Goal: Transaction & Acquisition: Purchase product/service

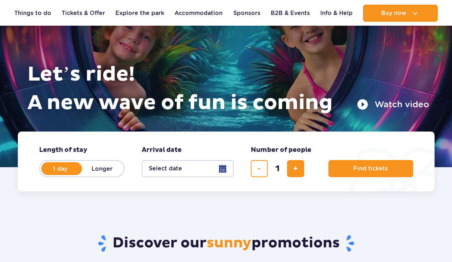
scroll to position [57, 0]
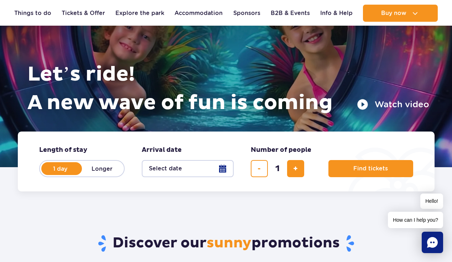
click at [225, 172] on button "Select date" at bounding box center [188, 168] width 92 height 17
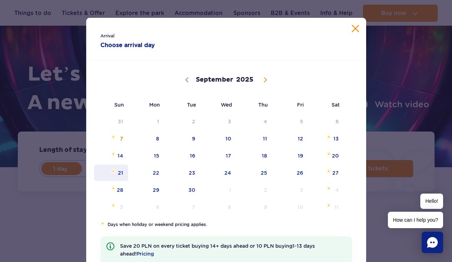
click at [124, 169] on span "21" at bounding box center [111, 173] width 36 height 16
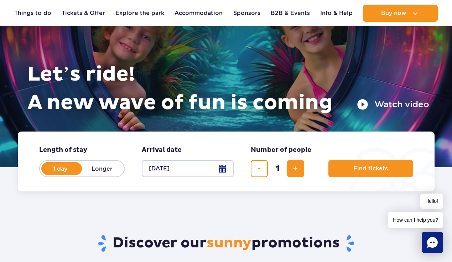
click at [184, 173] on button "[DATE]" at bounding box center [188, 168] width 92 height 17
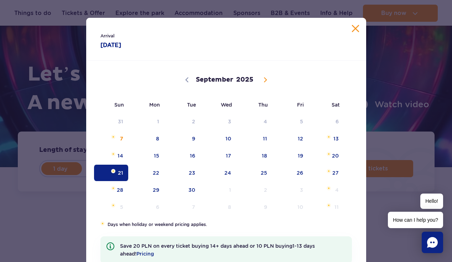
click at [382, 136] on div "Arrival [DATE] [DATE] September October November [DATE] Sun Mon Tue Wed Thu Fri…" at bounding box center [226, 131] width 452 height 262
click at [356, 24] on div "Arrival [DATE]" at bounding box center [226, 39] width 280 height 43
click at [355, 27] on button "Close calendar" at bounding box center [355, 28] width 7 height 7
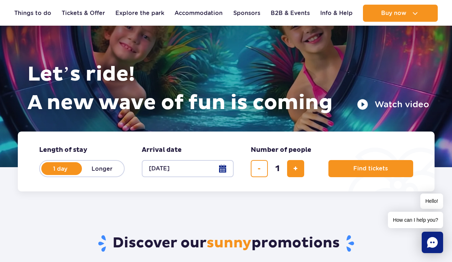
click at [335, 137] on form "Length of stay length of stay in hero 1 day Longer Arrival date Arrival date in…" at bounding box center [226, 162] width 417 height 60
click at [347, 164] on button "Find tickets" at bounding box center [371, 168] width 85 height 17
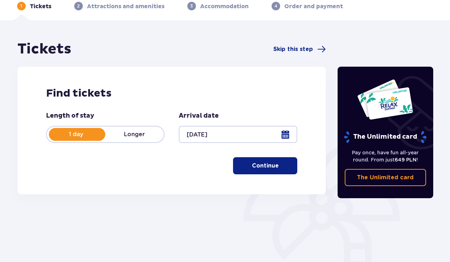
scroll to position [37, 0]
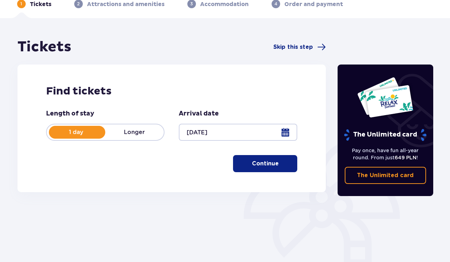
click at [252, 163] on p "Continue" at bounding box center [265, 164] width 27 height 8
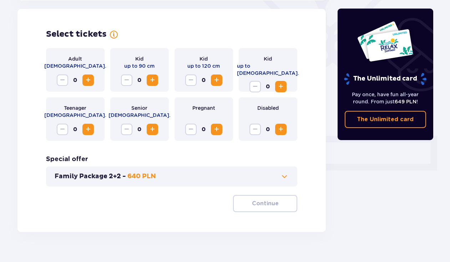
scroll to position [198, 0]
click at [88, 79] on span "Increase" at bounding box center [88, 80] width 9 height 9
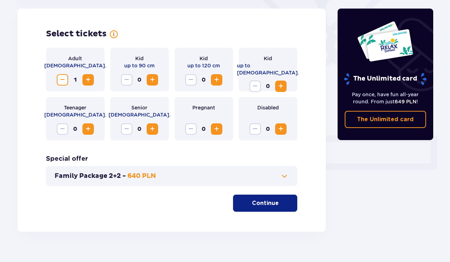
click at [88, 79] on span "Increase" at bounding box center [88, 80] width 9 height 9
click at [261, 200] on p "Continue" at bounding box center [265, 203] width 27 height 8
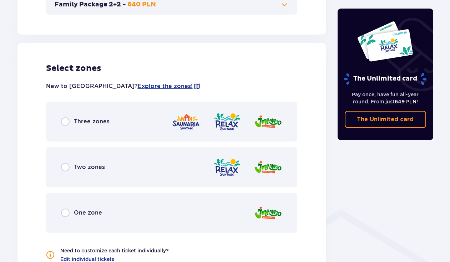
scroll to position [396, 0]
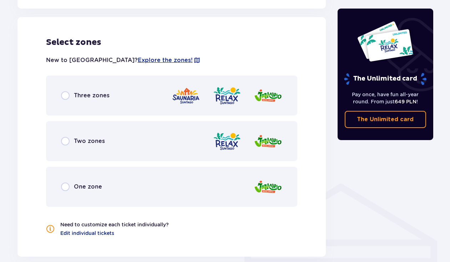
click at [61, 96] on input "radio" at bounding box center [65, 95] width 9 height 9
radio input "true"
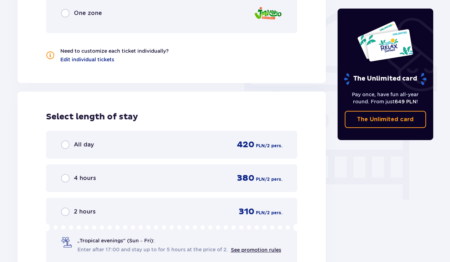
scroll to position [640, 0]
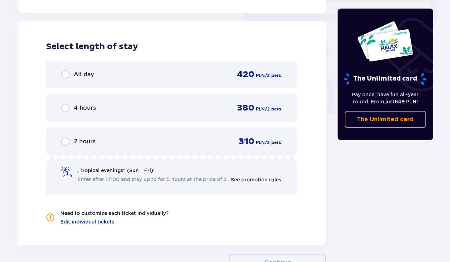
click at [66, 78] on input "radio" at bounding box center [65, 74] width 9 height 9
radio input "true"
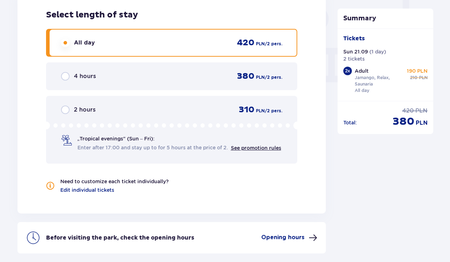
scroll to position [670, 0]
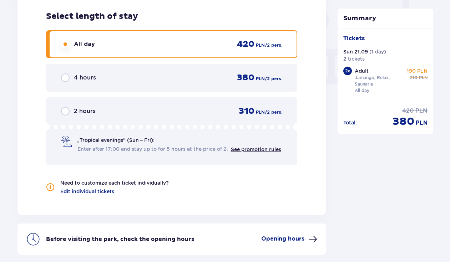
click at [200, 87] on div "4 hours 380 PLN / 2 pers." at bounding box center [171, 78] width 251 height 28
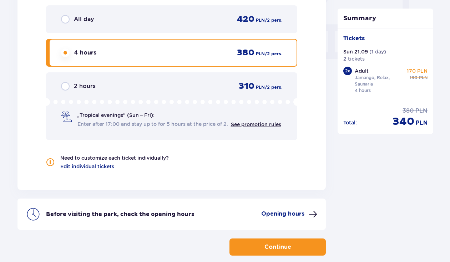
scroll to position [685, 0]
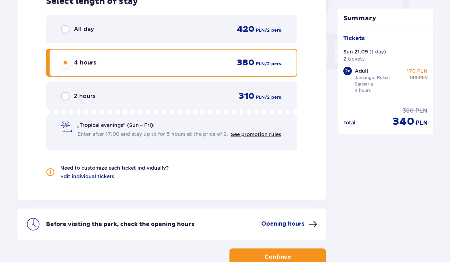
click at [206, 36] on div "All day 420 PLN / 2 pers." at bounding box center [171, 29] width 251 height 28
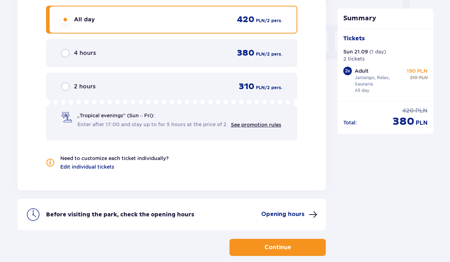
scroll to position [698, 0]
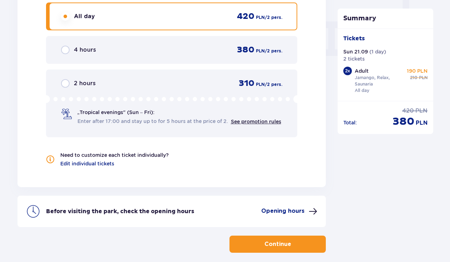
click at [278, 247] on p "Continue" at bounding box center [277, 244] width 27 height 8
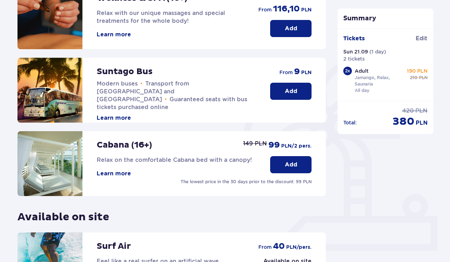
scroll to position [136, 0]
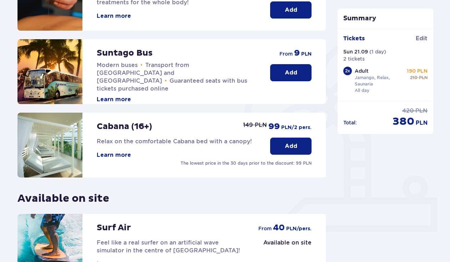
click at [286, 74] on p "Add" at bounding box center [291, 73] width 12 height 8
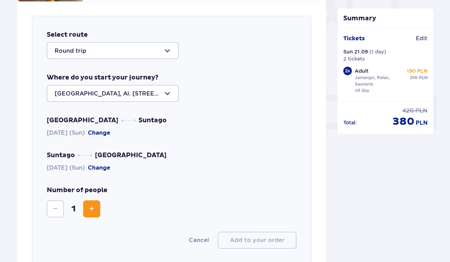
scroll to position [246, 0]
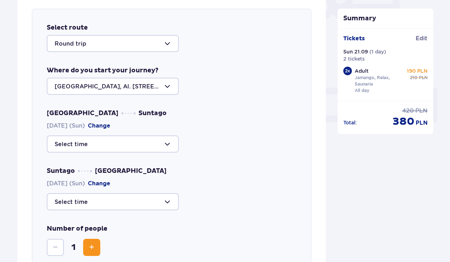
click at [156, 41] on div at bounding box center [113, 43] width 132 height 17
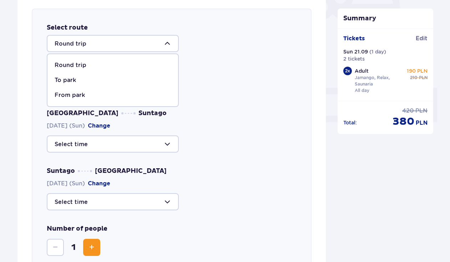
click at [133, 67] on div "Round trip" at bounding box center [113, 65] width 116 height 8
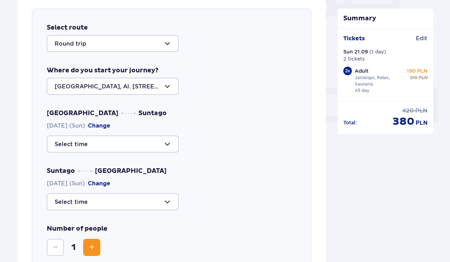
click at [148, 83] on div at bounding box center [113, 86] width 132 height 17
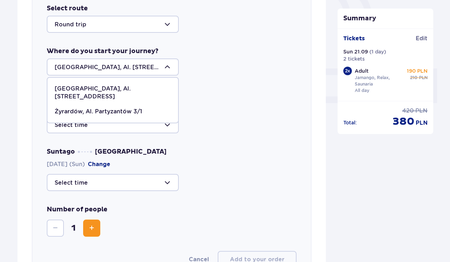
scroll to position [264, 0]
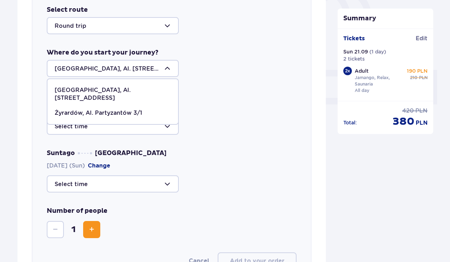
click at [134, 86] on span "Warsaw, Al. Jerozolimskie 56" at bounding box center [112, 94] width 130 height 23
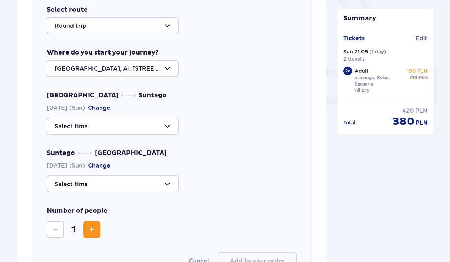
click at [157, 128] on div at bounding box center [113, 126] width 132 height 17
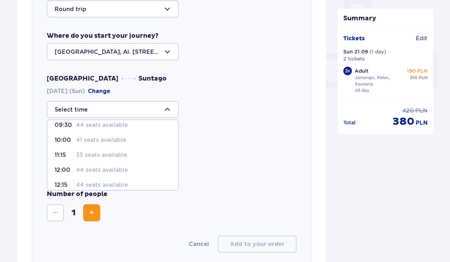
scroll to position [286, 0]
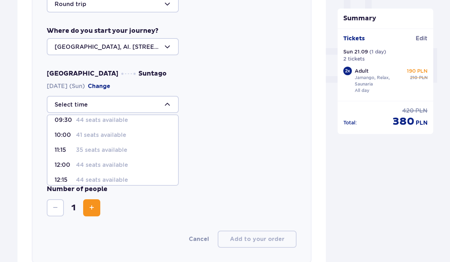
click at [107, 134] on p "41 seats available" at bounding box center [101, 135] width 50 height 8
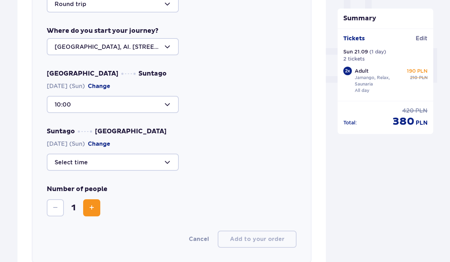
type input "10:00"
click at [160, 158] on div at bounding box center [113, 162] width 132 height 17
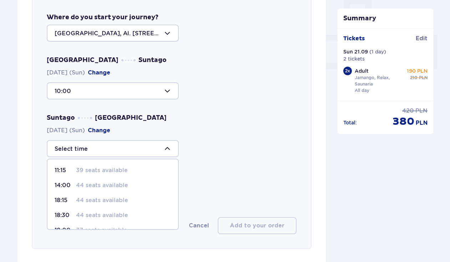
scroll to position [16, 0]
click at [113, 185] on p "44 seats available" at bounding box center [102, 185] width 52 height 8
type input "18:15"
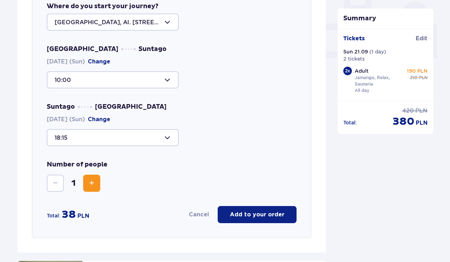
scroll to position [313, 0]
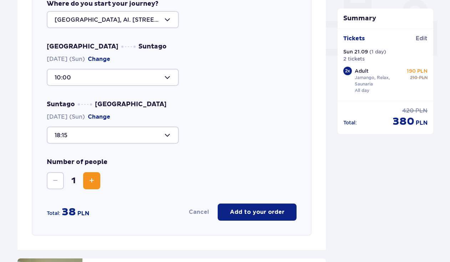
click at [89, 182] on span "Increase" at bounding box center [91, 180] width 9 height 9
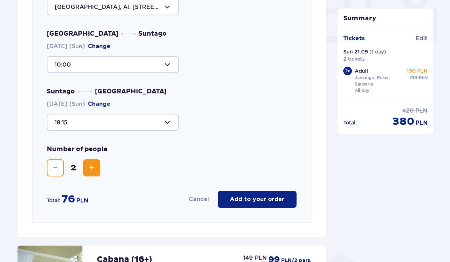
click at [265, 195] on button "Add to your order" at bounding box center [256, 199] width 79 height 17
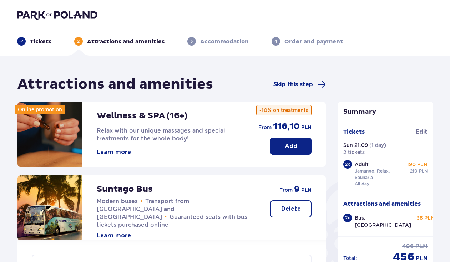
scroll to position [0, 0]
click at [298, 82] on span "Skip this step" at bounding box center [293, 85] width 40 height 8
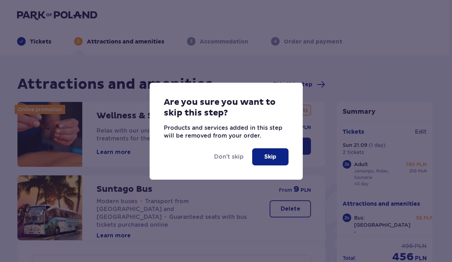
click at [270, 152] on button "Skip" at bounding box center [270, 156] width 36 height 17
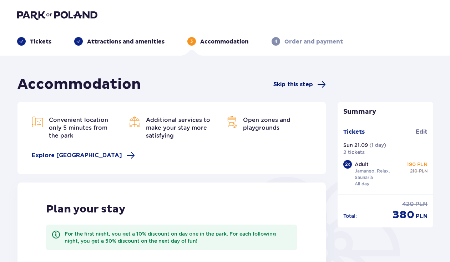
click at [306, 85] on span "Skip this step" at bounding box center [293, 85] width 40 height 8
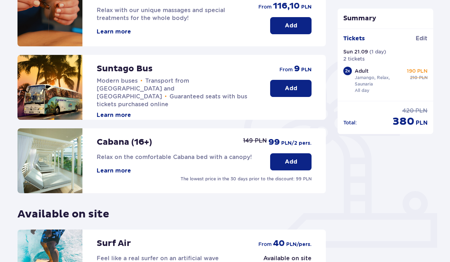
scroll to position [77, 0]
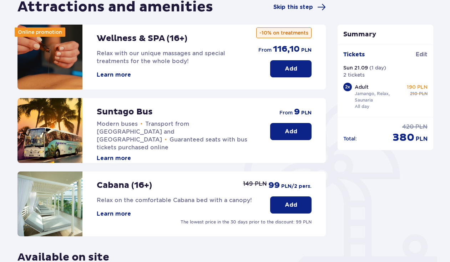
click at [303, 141] on div "Suntago Bus Modern buses • Transport from Warsaw and Żyrardów • Guaranteed seat…" at bounding box center [171, 130] width 308 height 65
click at [299, 137] on button "Add" at bounding box center [290, 131] width 41 height 17
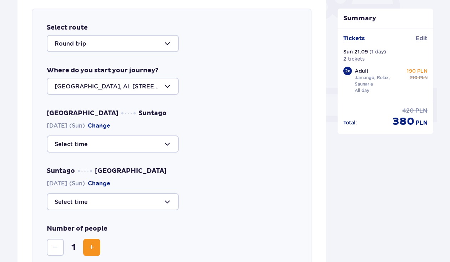
scroll to position [270, 0]
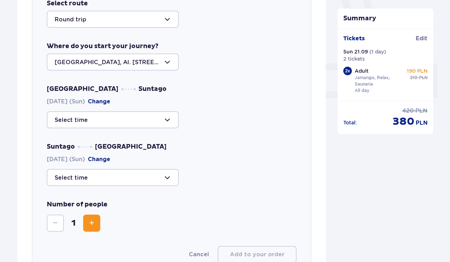
click at [155, 30] on div "Select route Round trip Where do you start your journey? Warsaw, Al. Jerozolims…" at bounding box center [172, 131] width 280 height 294
click at [151, 59] on div at bounding box center [113, 61] width 132 height 17
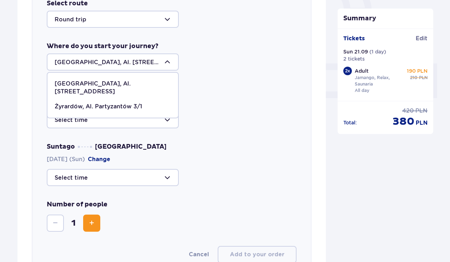
click at [138, 81] on p "Warsaw, Al. Jerozolimskie 56" at bounding box center [113, 88] width 116 height 16
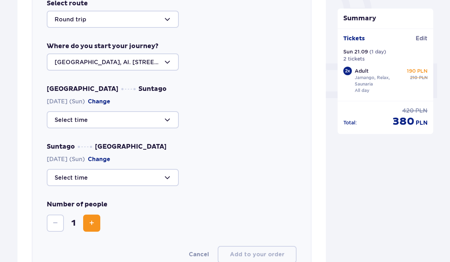
click at [130, 112] on div at bounding box center [113, 119] width 132 height 17
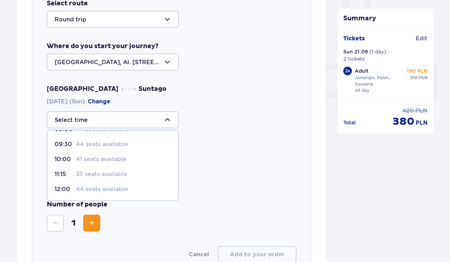
scroll to position [14, 0]
click at [101, 157] on p "41 seats available" at bounding box center [101, 158] width 50 height 8
type input "10:00"
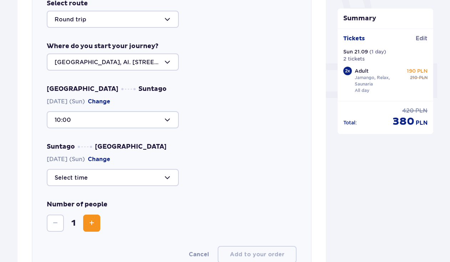
click at [149, 180] on div at bounding box center [113, 177] width 132 height 17
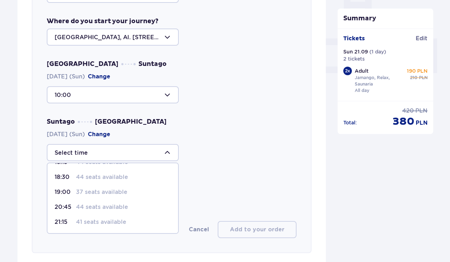
scroll to position [42, 0]
click at [200, 126] on div "Suntago Warsaw 21.09.2025 (Sun) Change 11:15 39 seats available 14:00 44 seats …" at bounding box center [172, 139] width 250 height 43
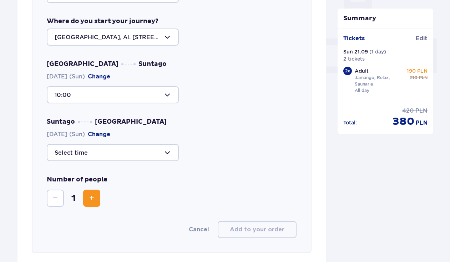
click at [165, 157] on div at bounding box center [113, 152] width 132 height 17
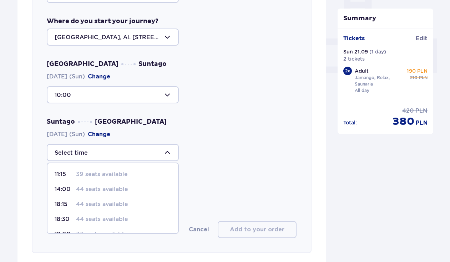
click at [298, 136] on div "Select route Round trip Where do you start your journey? Warsaw, Al. Jerozolims…" at bounding box center [172, 106] width 280 height 294
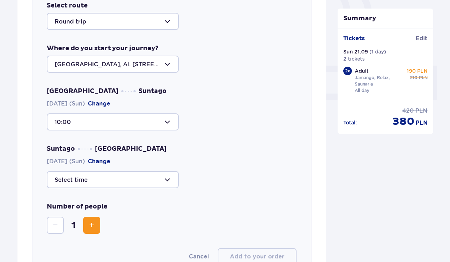
scroll to position [285, 0]
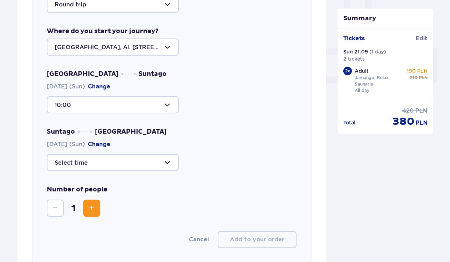
click at [149, 107] on div at bounding box center [113, 104] width 132 height 17
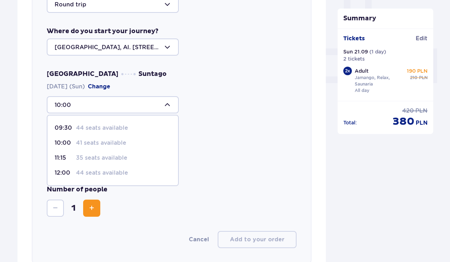
scroll to position [13, 0]
click at [203, 148] on div "Suntago Warsaw 21.09.2025 (Sun) Change" at bounding box center [172, 149] width 250 height 43
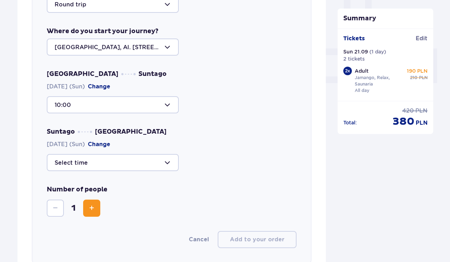
click at [138, 168] on div at bounding box center [113, 162] width 132 height 17
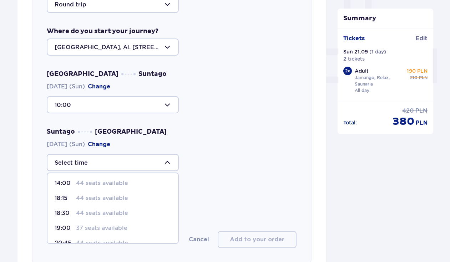
scroll to position [15, 0]
click at [113, 200] on p "44 seats available" at bounding box center [102, 199] width 52 height 8
type input "18:15"
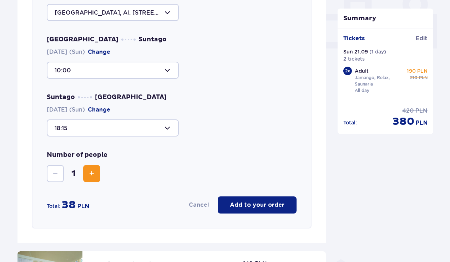
scroll to position [320, 0]
click at [232, 203] on p "Add to your order" at bounding box center [257, 205] width 55 height 8
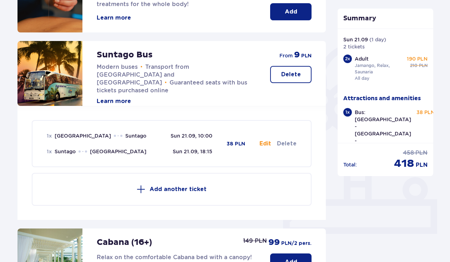
scroll to position [148, 0]
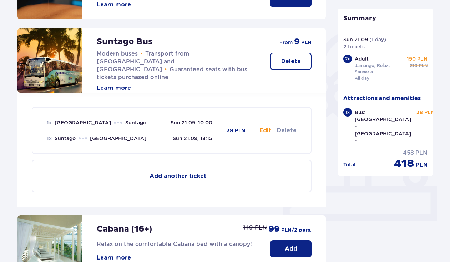
click at [231, 178] on button "Add another ticket" at bounding box center [172, 176] width 280 height 33
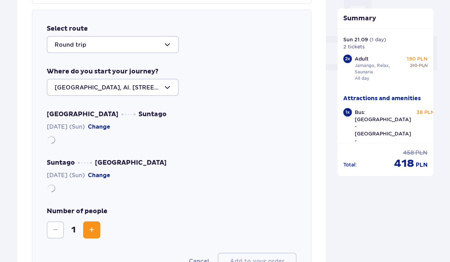
scroll to position [299, 0]
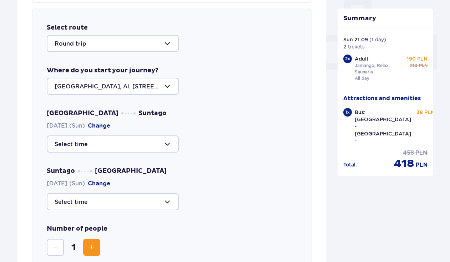
click at [165, 50] on div at bounding box center [113, 43] width 132 height 17
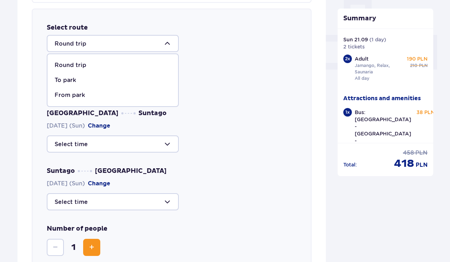
click at [165, 50] on div at bounding box center [113, 43] width 132 height 17
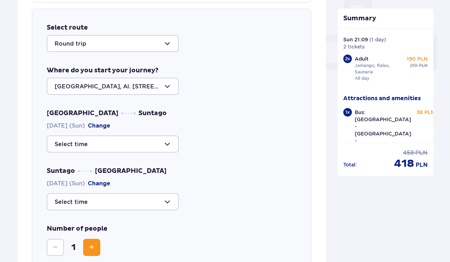
click at [146, 144] on div at bounding box center [113, 143] width 132 height 17
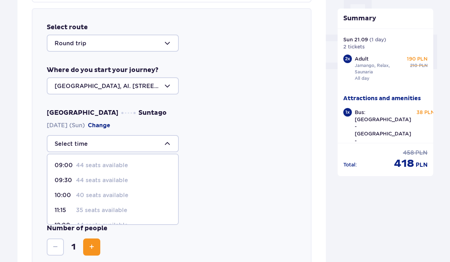
scroll to position [305, 0]
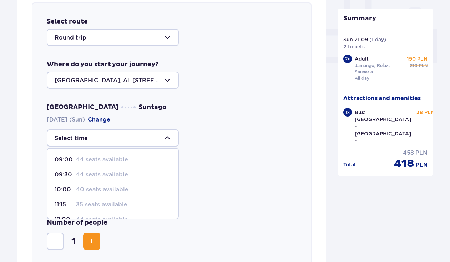
click at [124, 189] on p "40 seats available" at bounding box center [102, 190] width 52 height 8
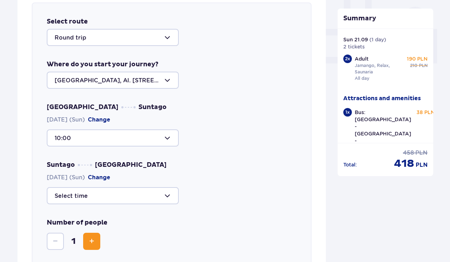
type input "10:00"
click at [128, 192] on div at bounding box center [113, 195] width 132 height 17
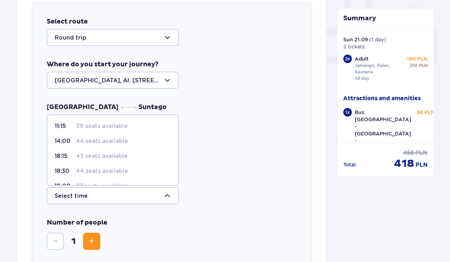
scroll to position [313, 0]
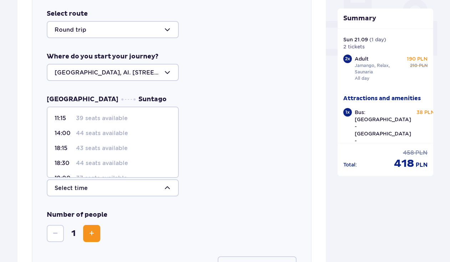
click at [123, 152] on p "43 seats available" at bounding box center [102, 148] width 52 height 8
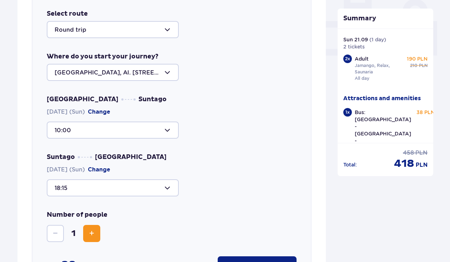
type input "18:15"
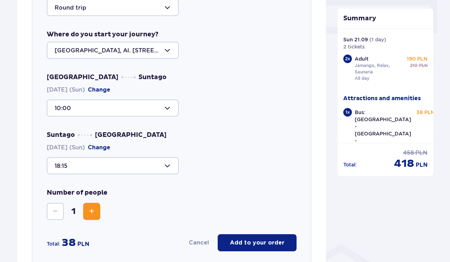
click at [239, 243] on p "Add to your order" at bounding box center [257, 243] width 55 height 8
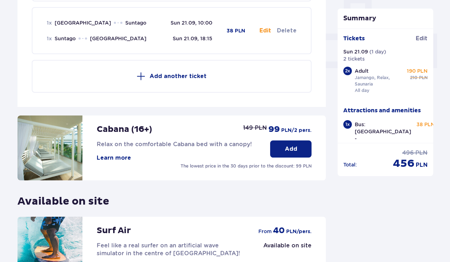
scroll to position [299, 0]
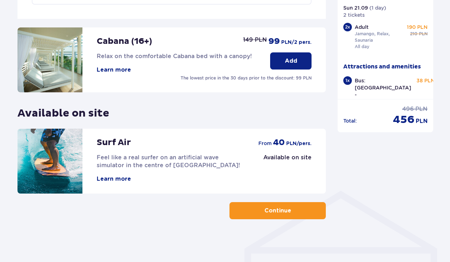
click at [263, 205] on button "Continue" at bounding box center [277, 210] width 96 height 17
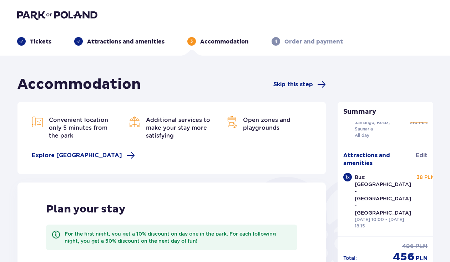
scroll to position [35, 0]
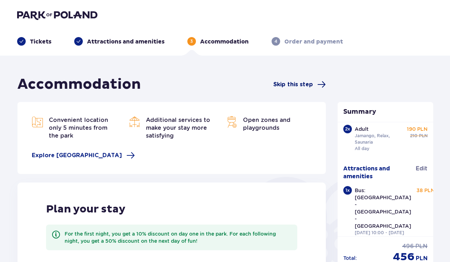
click at [299, 86] on span "Skip this step" at bounding box center [293, 85] width 40 height 8
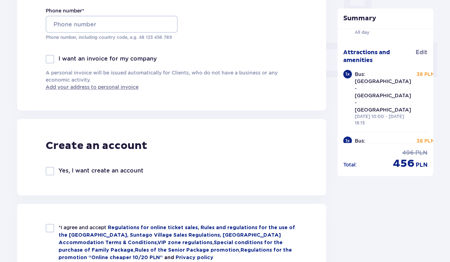
scroll to position [100, 0]
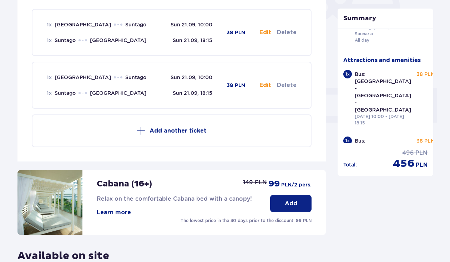
scroll to position [235, 0]
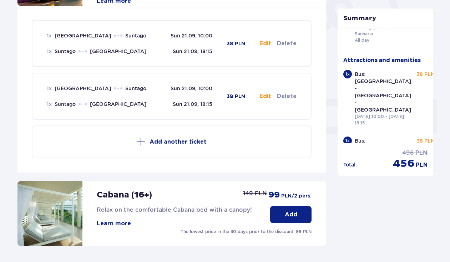
click at [209, 56] on div "1 x Warsaw Suntago Sun 21.09, 10:00 1 x Suntago Warsaw Sun 21.09, 18:15 38 PLN …" at bounding box center [172, 44] width 250 height 46
click at [170, 40] on div "1 x Warsaw Suntago Sun 21.09, 10:00 1 x Suntago Warsaw Sun 21.09, 18:15" at bounding box center [130, 43] width 166 height 23
click at [98, 43] on div "1 x Warsaw Suntago Sun 21.09, 10:00 1 x Suntago Warsaw Sun 21.09, 18:15" at bounding box center [130, 43] width 166 height 23
click at [168, 107] on div "1 x Suntago Warsaw" at bounding box center [108, 104] width 123 height 7
click at [170, 133] on button "Add another ticket" at bounding box center [172, 141] width 280 height 33
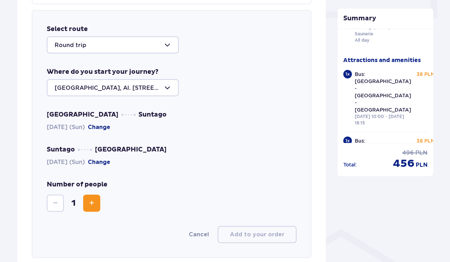
scroll to position [352, 0]
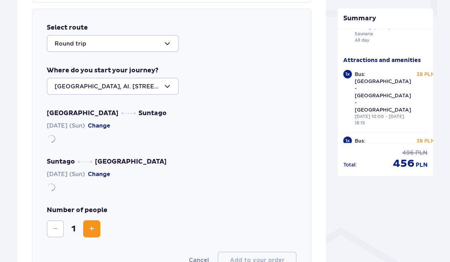
click at [147, 85] on div at bounding box center [113, 86] width 132 height 17
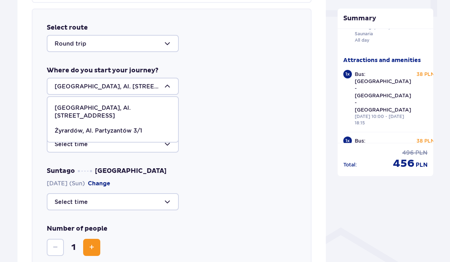
drag, startPoint x: 138, startPoint y: 87, endPoint x: 67, endPoint y: 92, distance: 71.5
click at [67, 92] on div at bounding box center [113, 86] width 132 height 17
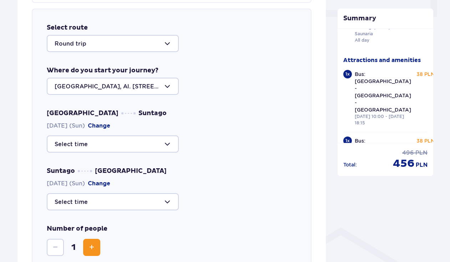
drag, startPoint x: 53, startPoint y: 89, endPoint x: 142, endPoint y: 91, distance: 88.8
click at [142, 91] on div at bounding box center [113, 86] width 132 height 17
